Goal: Find contact information: Find contact information

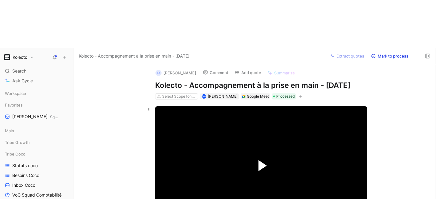
click at [261, 160] on span "Video Player" at bounding box center [262, 165] width 8 height 11
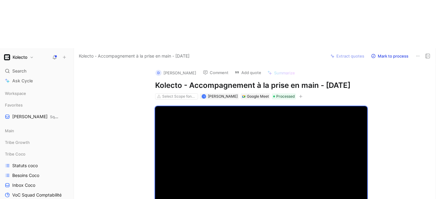
click at [196, 68] on button "D [PERSON_NAME]" at bounding box center [176, 72] width 46 height 9
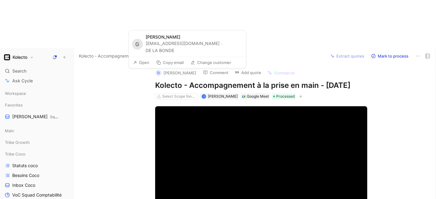
click at [199, 68] on button "D [PERSON_NAME]" at bounding box center [176, 72] width 46 height 9
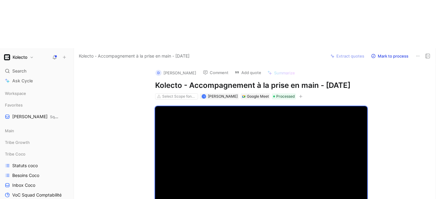
drag, startPoint x: 181, startPoint y: 24, endPoint x: 128, endPoint y: 35, distance: 54.2
click at [125, 64] on div "D [PERSON_NAME] Comment Add quote Summarize Kolecto - Accompagnement à la prise…" at bounding box center [255, 155] width 362 height 183
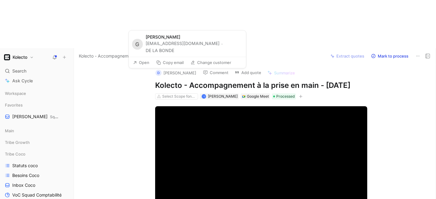
click at [184, 46] on div "[EMAIL_ADDRESS][DOMAIN_NAME] · DE LA BONDE" at bounding box center [194, 48] width 97 height 14
drag, startPoint x: 192, startPoint y: 44, endPoint x: 145, endPoint y: 45, distance: 46.9
click at [145, 45] on div "G [PERSON_NAME] [EMAIL_ADDRESS][DOMAIN_NAME] · DE LA BONDE" at bounding box center [187, 44] width 117 height 26
copy div "[EMAIL_ADDRESS][DOMAIN_NAME]"
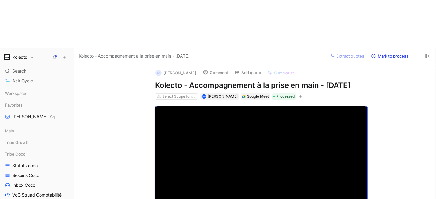
click at [181, 68] on button "D [PERSON_NAME]" at bounding box center [176, 72] width 46 height 9
